Goal: Task Accomplishment & Management: Use online tool/utility

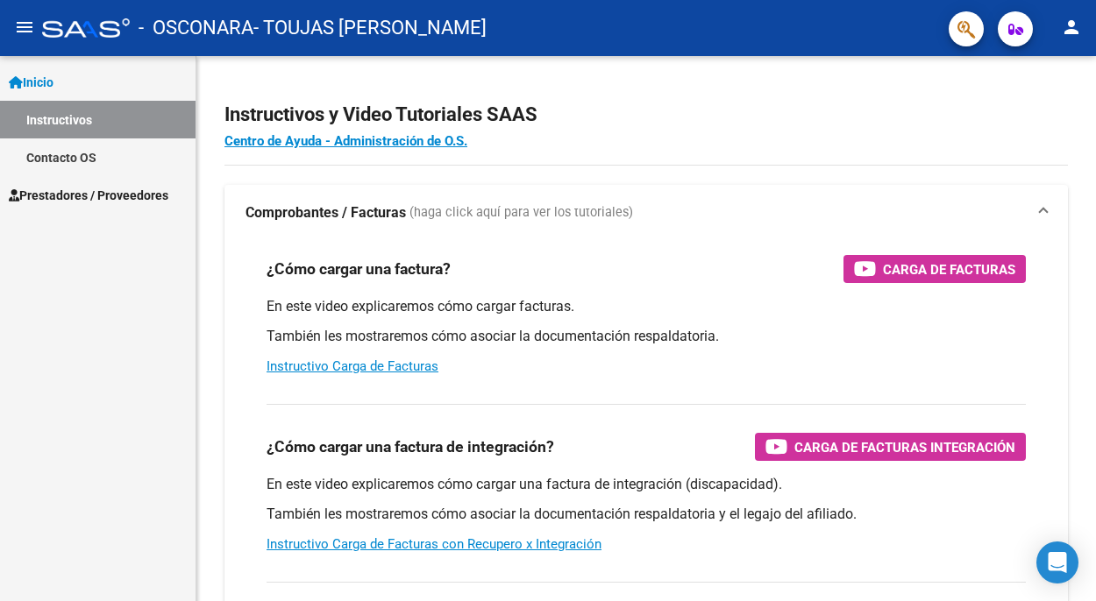
click at [108, 195] on span "Prestadores / Proveedores" at bounding box center [89, 195] width 160 height 19
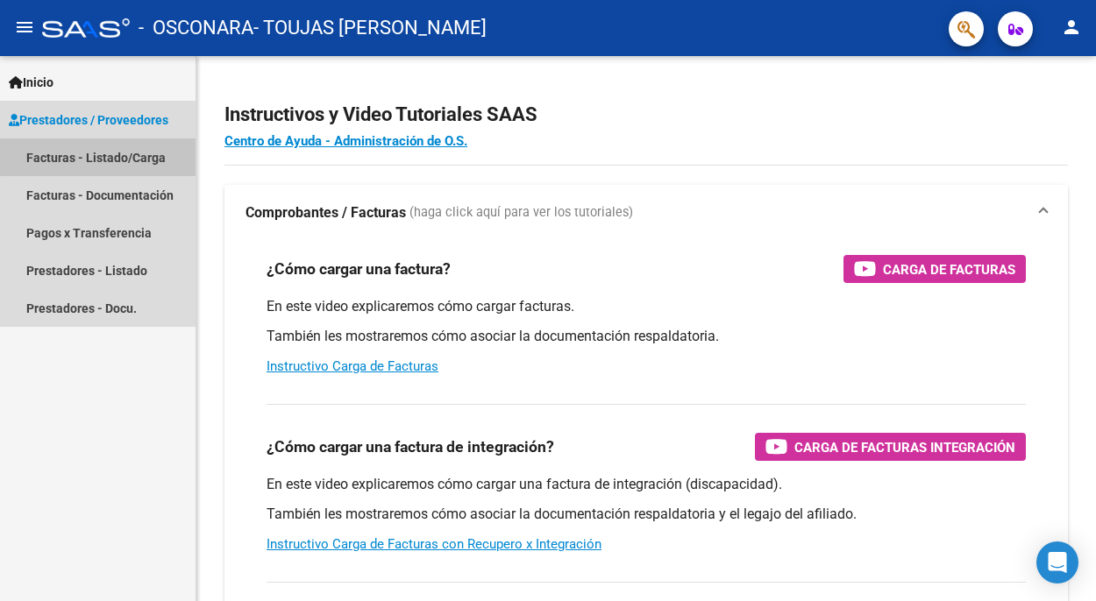
click at [99, 146] on link "Facturas - Listado/Carga" at bounding box center [98, 158] width 196 height 38
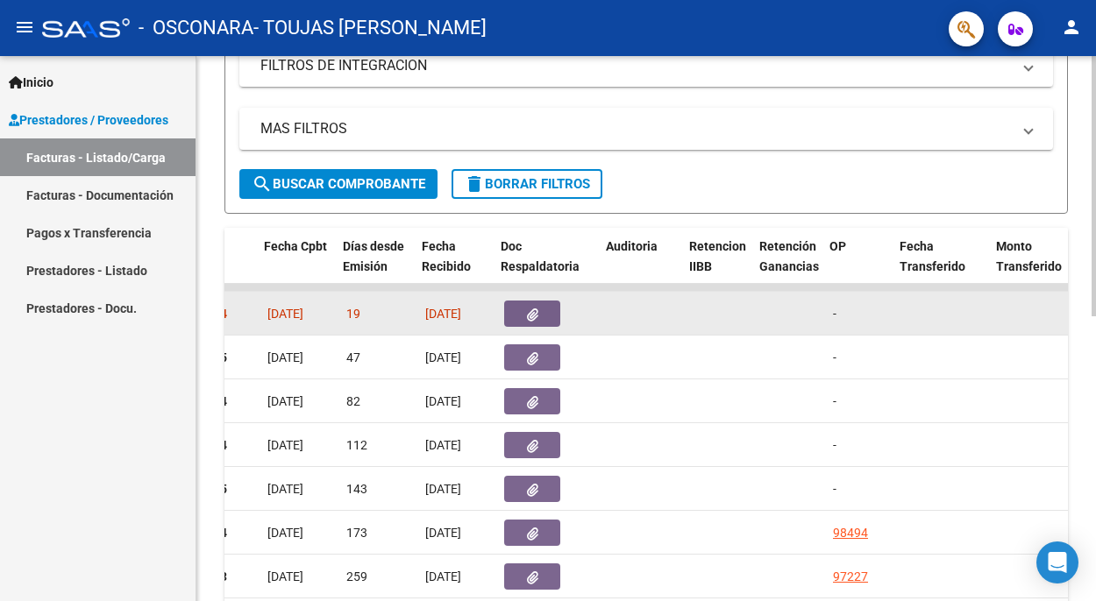
scroll to position [0, 877]
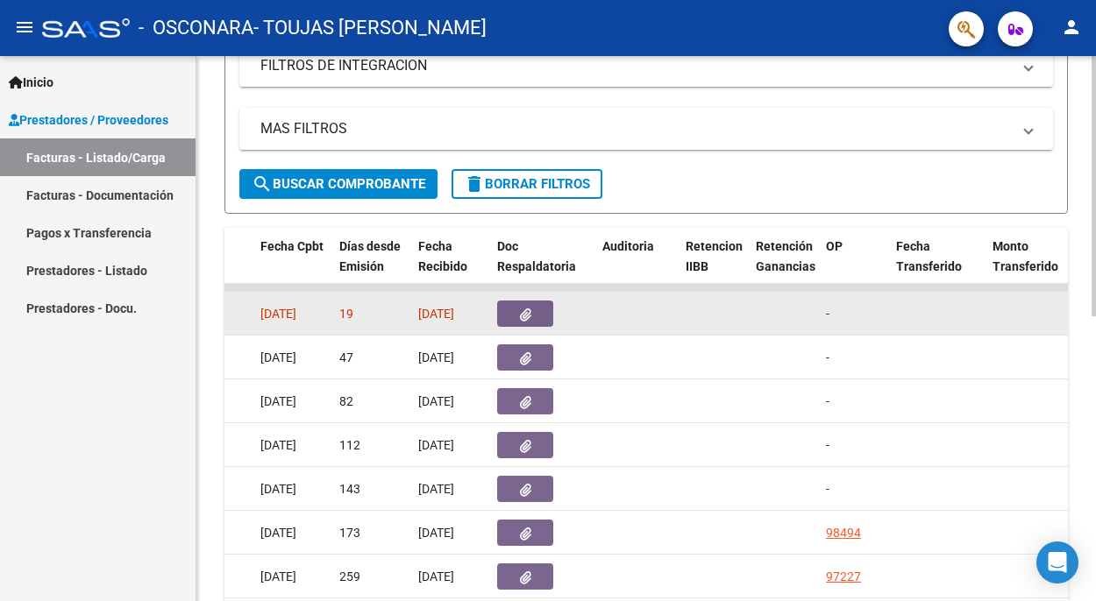
click at [530, 312] on icon "button" at bounding box center [525, 315] width 11 height 13
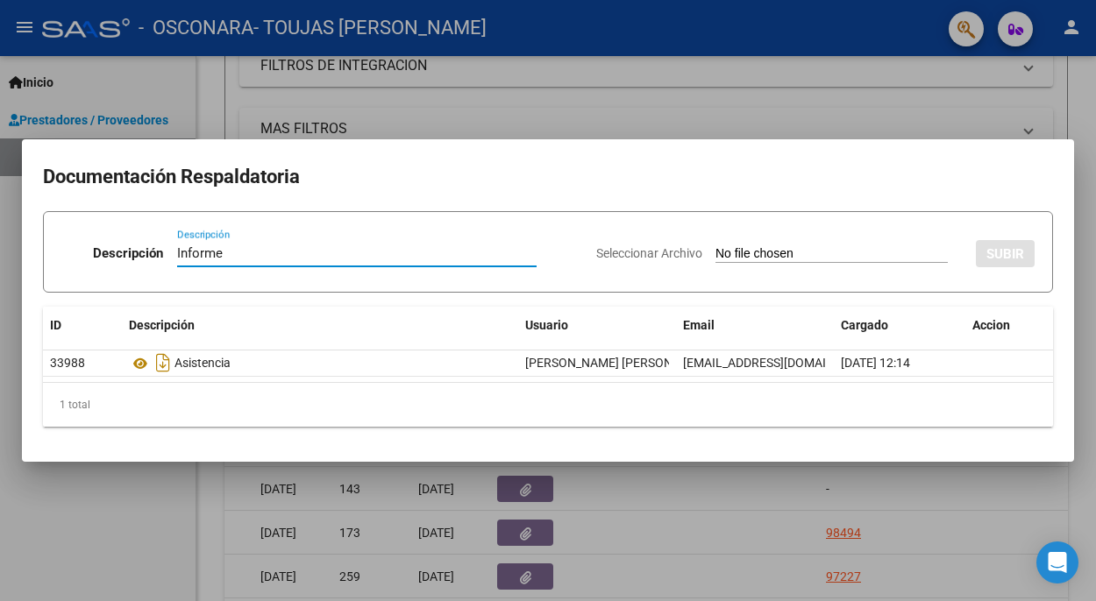
type input "Informe"
click at [892, 244] on div "Seleccionar Archivo SUBIR" at bounding box center [815, 251] width 438 height 51
click at [815, 253] on input "Seleccionar Archivo" at bounding box center [831, 254] width 232 height 17
type input "C:\fakepath\Informe.pdf"
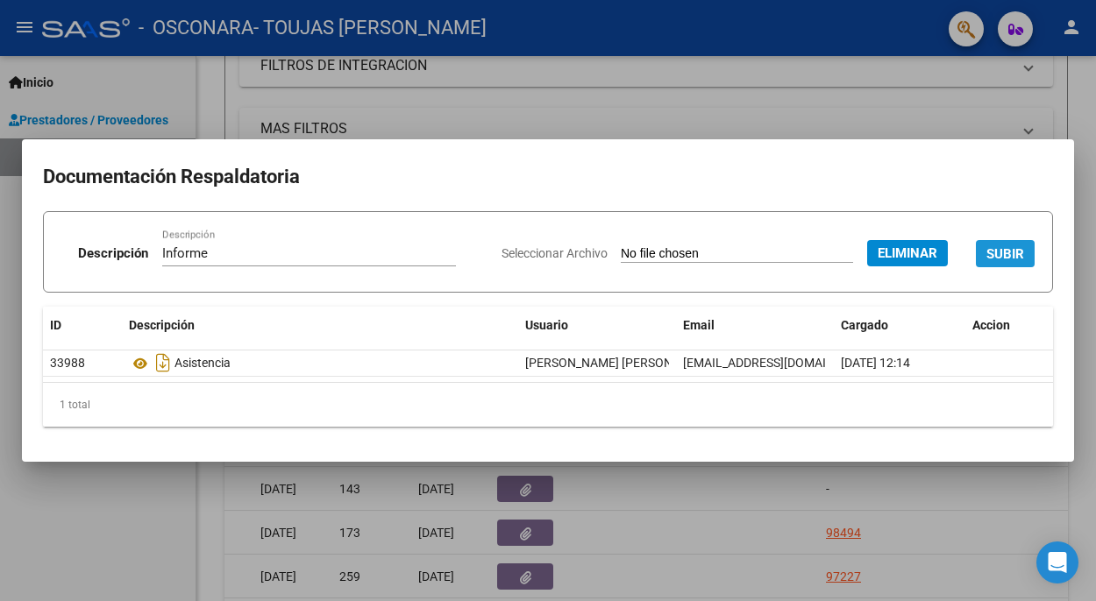
click at [1009, 250] on span "SUBIR" at bounding box center [1005, 254] width 38 height 16
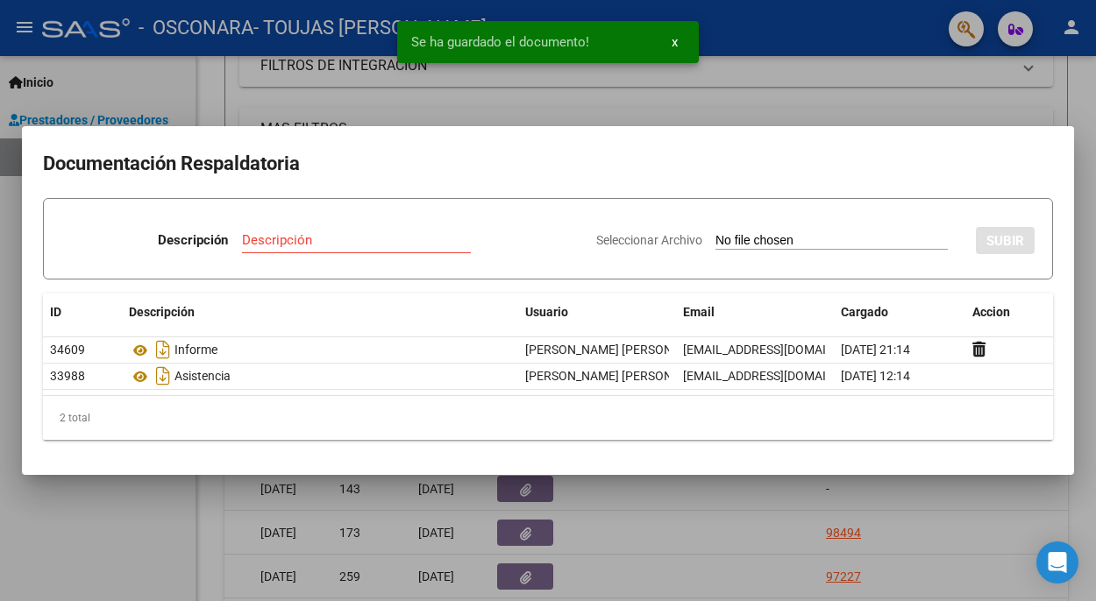
click at [748, 90] on div at bounding box center [548, 300] width 1096 height 601
